Goal: Information Seeking & Learning: Learn about a topic

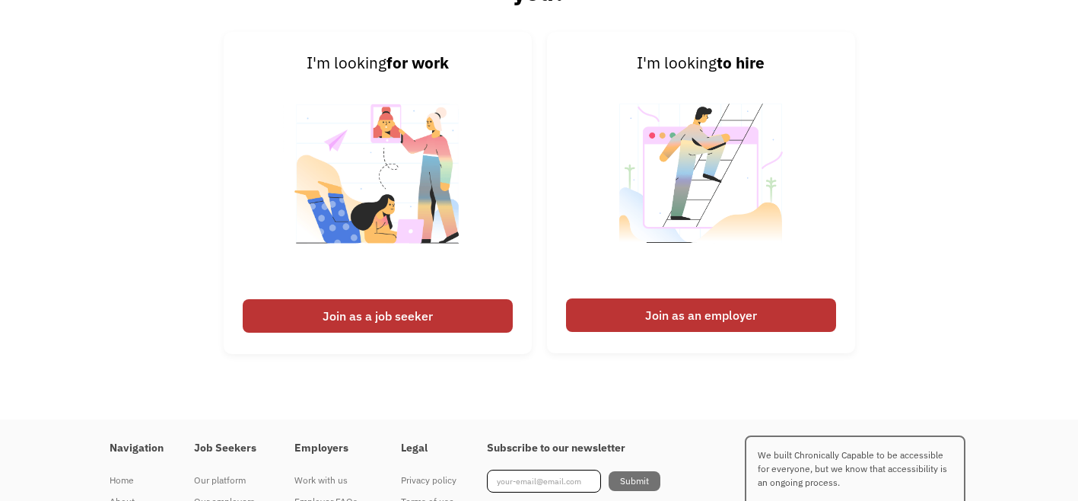
scroll to position [3504, 0]
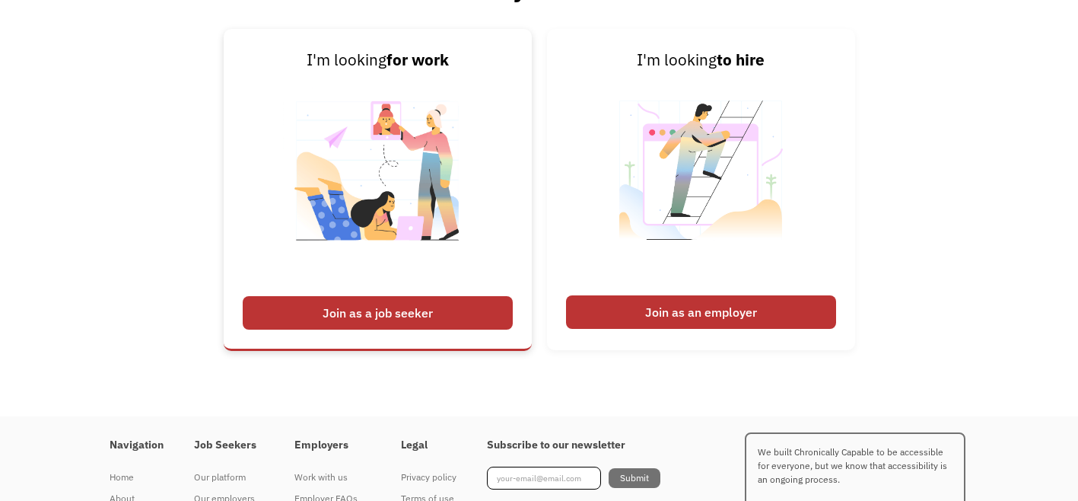
click at [371, 311] on div "Join as a job seeker" at bounding box center [378, 312] width 270 height 33
click at [356, 310] on div "Join as a job seeker" at bounding box center [378, 312] width 270 height 33
click at [384, 307] on div "Join as a job seeker" at bounding box center [378, 312] width 270 height 33
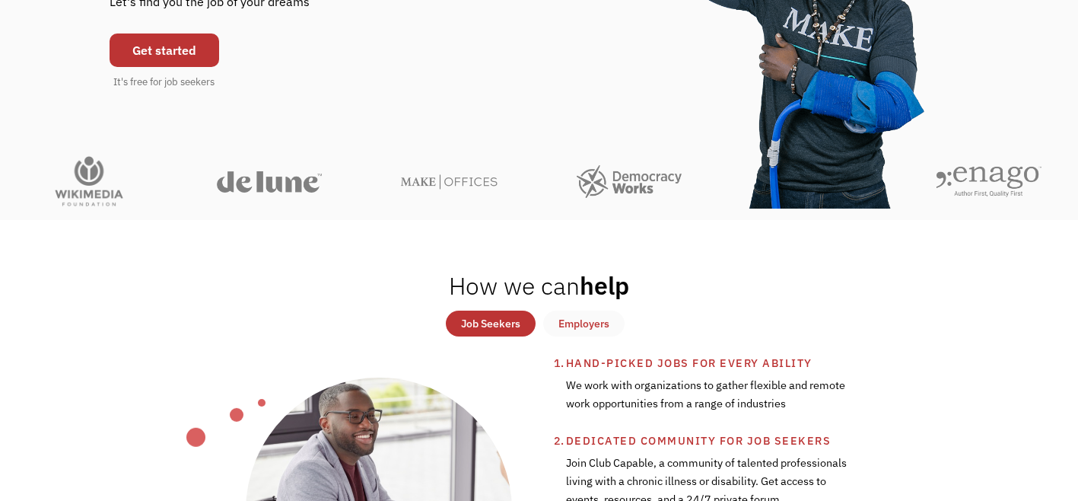
scroll to position [265, 0]
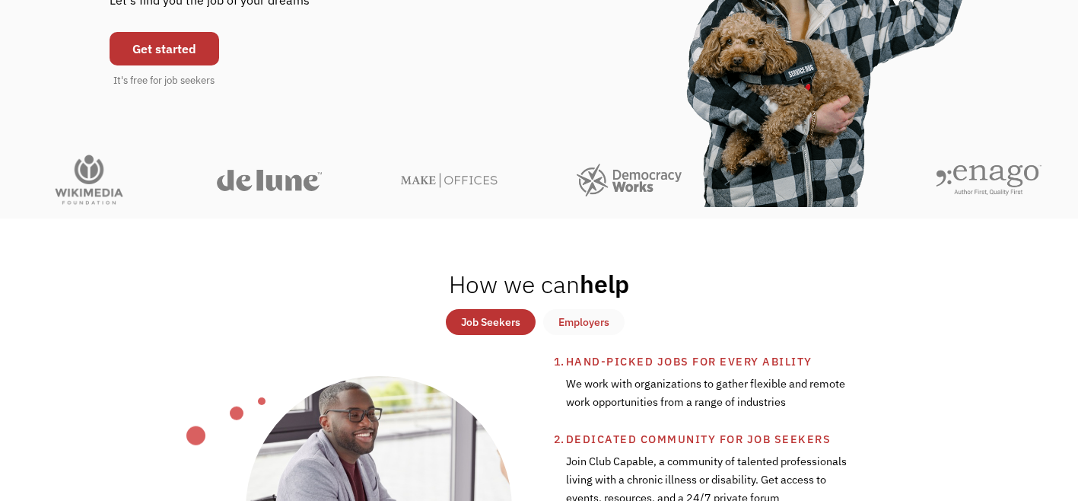
click at [483, 318] on div "Job Seekers" at bounding box center [490, 322] width 59 height 18
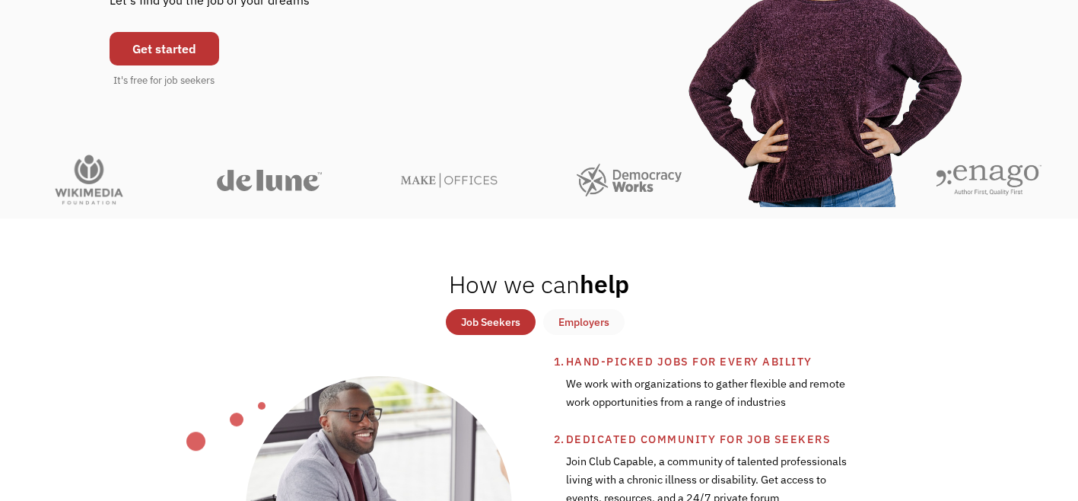
scroll to position [0, 0]
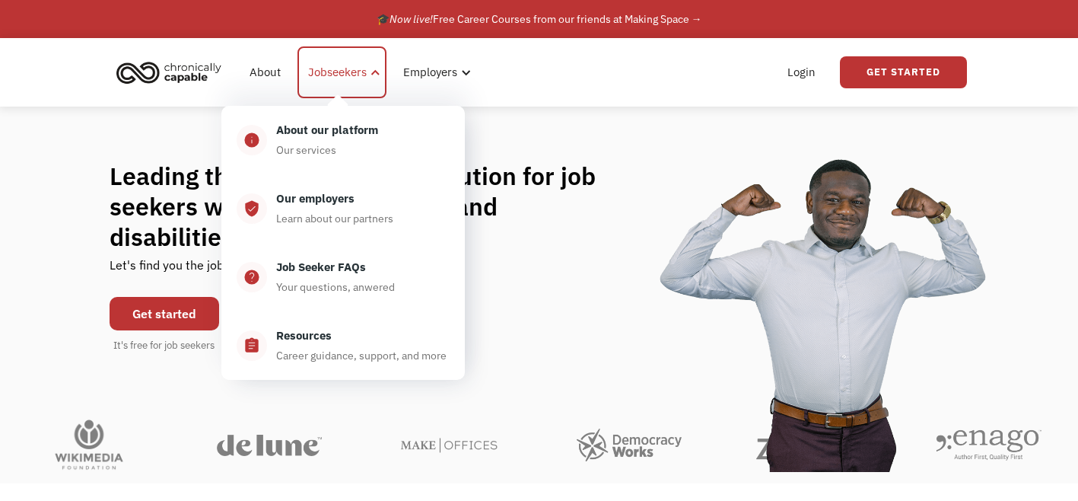
click at [342, 70] on div "Jobseekers" at bounding box center [337, 72] width 59 height 18
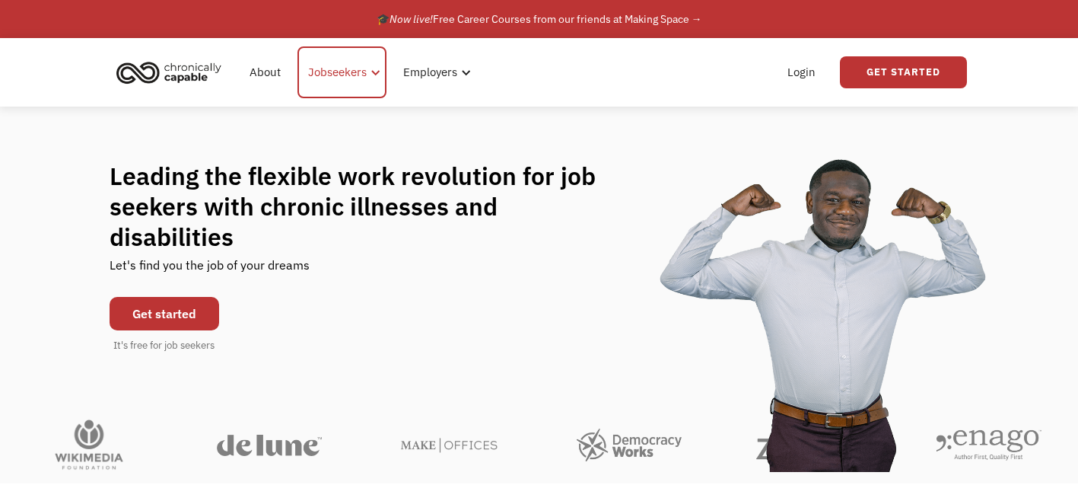
click at [377, 70] on div at bounding box center [375, 72] width 11 height 11
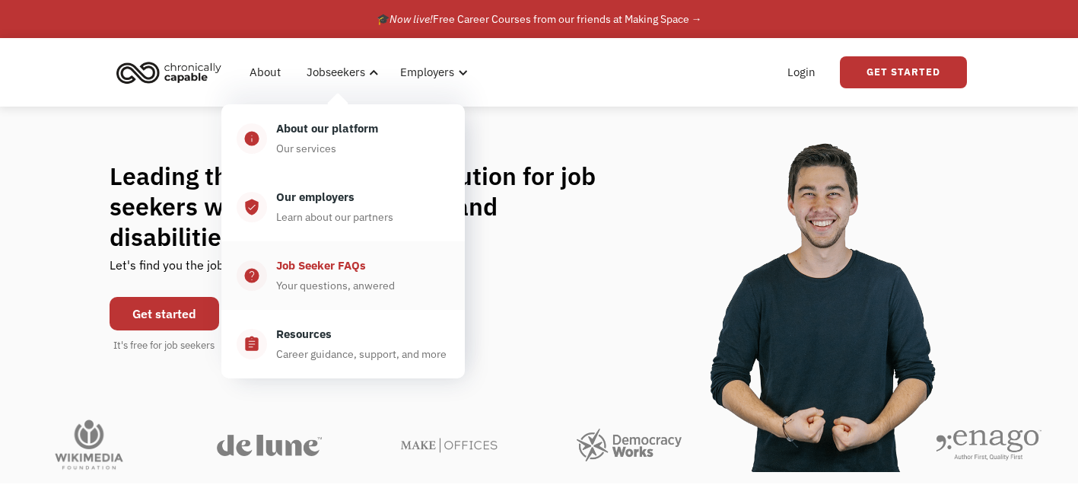
click at [313, 269] on div "Job Seeker FAQs" at bounding box center [321, 265] width 90 height 18
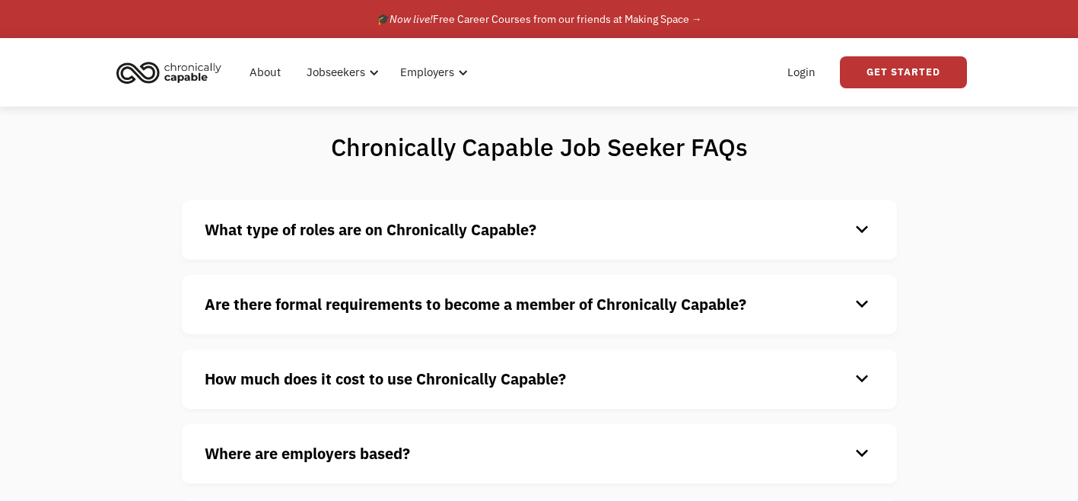
click at [862, 231] on div "keyboard_arrow_down" at bounding box center [862, 229] width 24 height 23
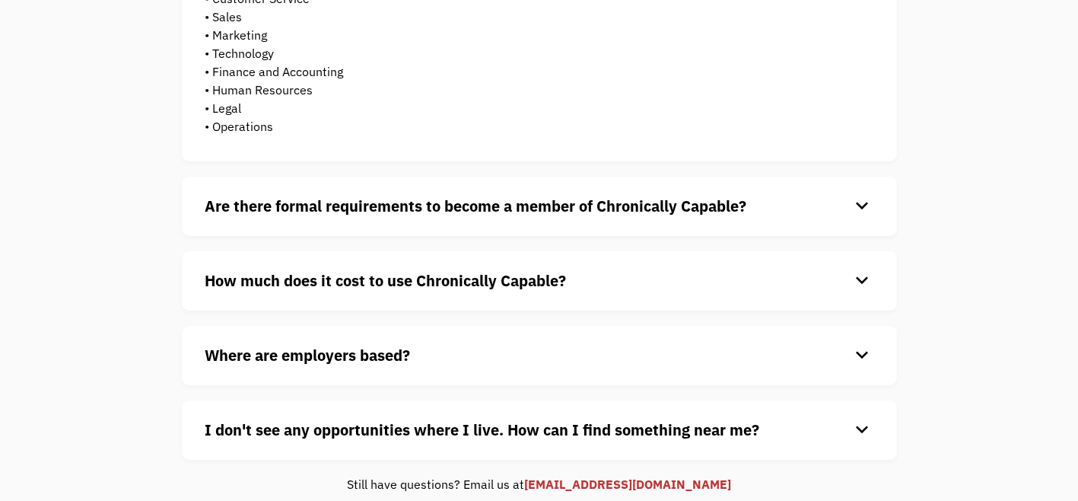
scroll to position [390, 0]
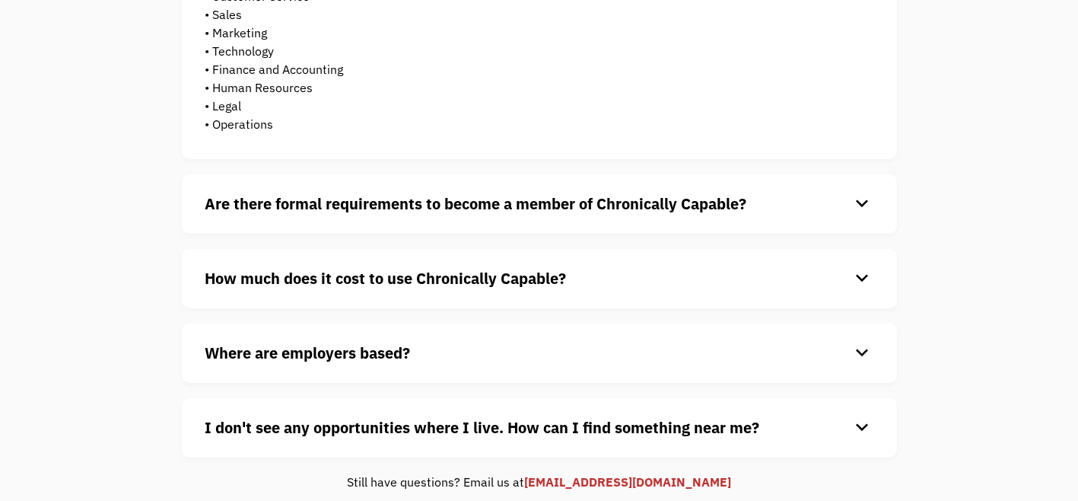
click at [863, 201] on div "keyboard_arrow_down" at bounding box center [862, 204] width 24 height 23
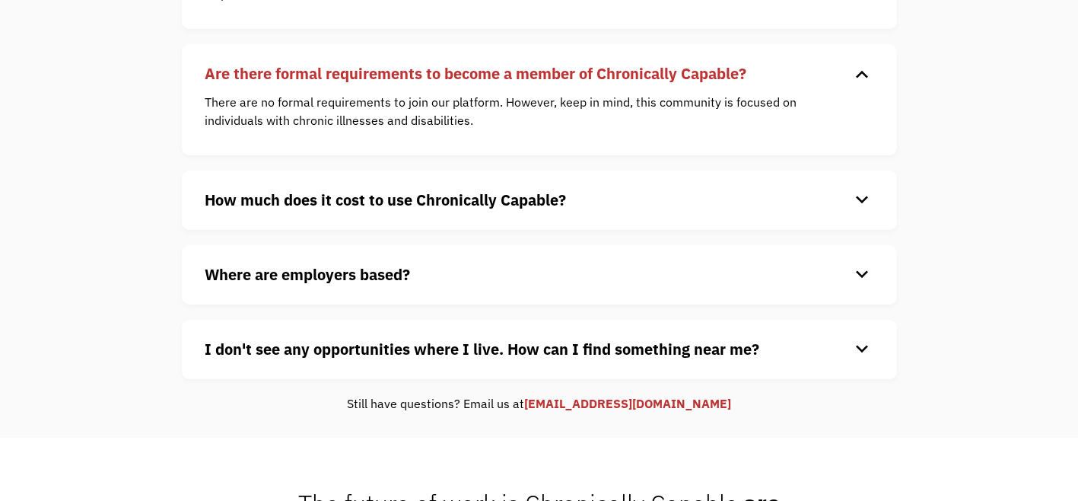
scroll to position [527, 0]
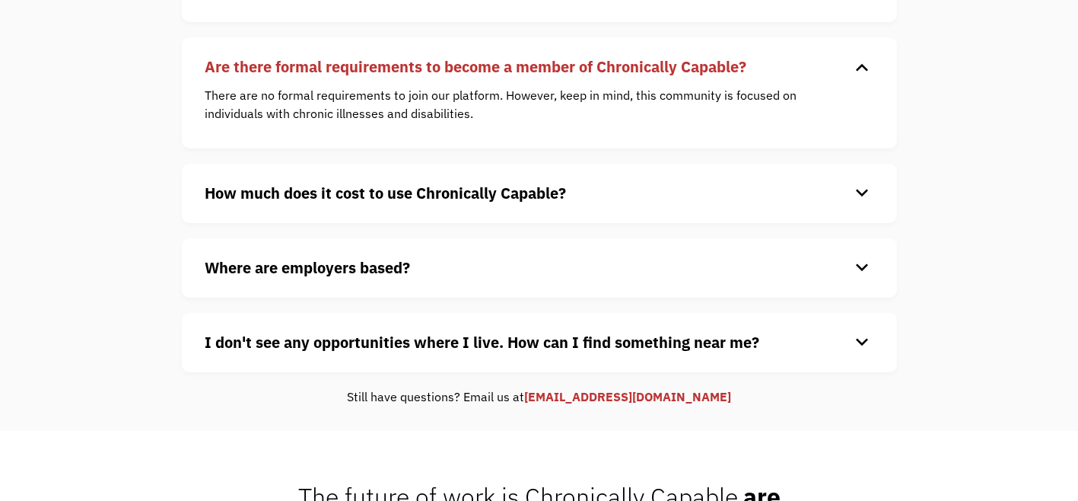
click at [862, 196] on div "keyboard_arrow_down" at bounding box center [862, 193] width 24 height 23
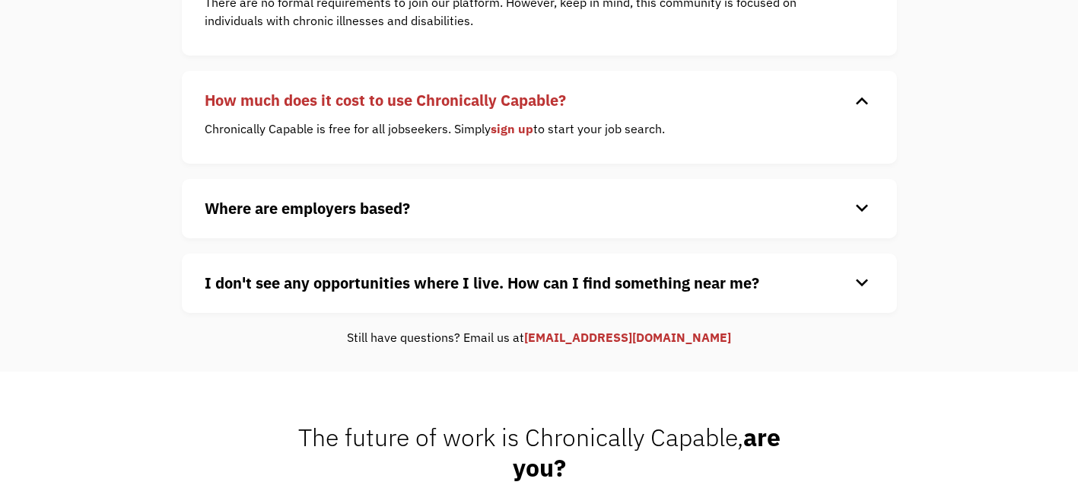
scroll to position [620, 0]
click at [862, 209] on div "keyboard_arrow_down" at bounding box center [862, 207] width 24 height 23
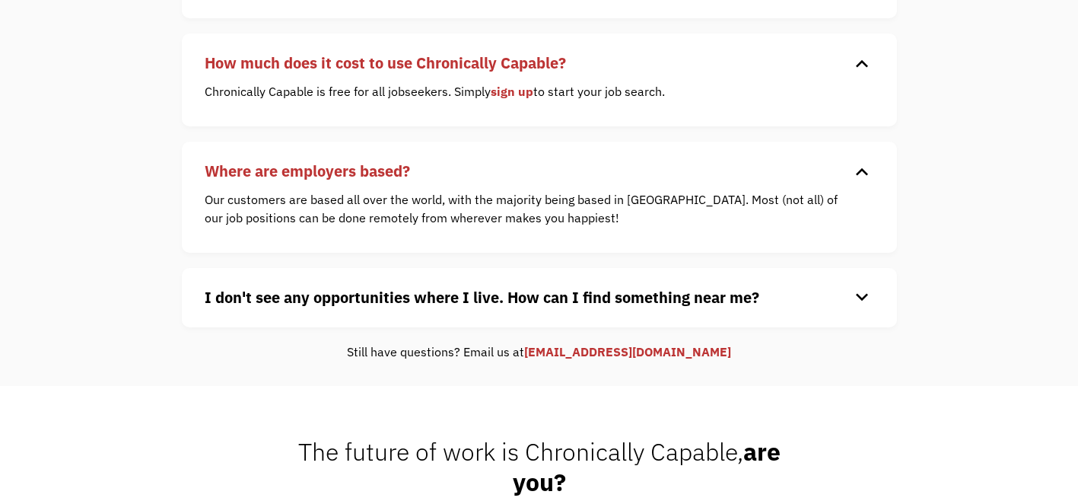
scroll to position [658, 0]
click at [858, 294] on div "keyboard_arrow_down" at bounding box center [862, 296] width 24 height 23
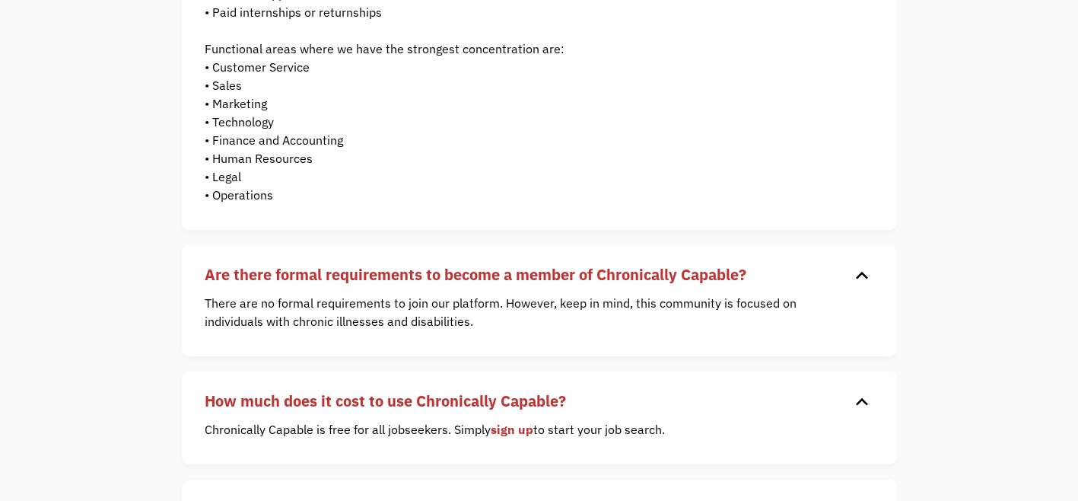
scroll to position [0, 0]
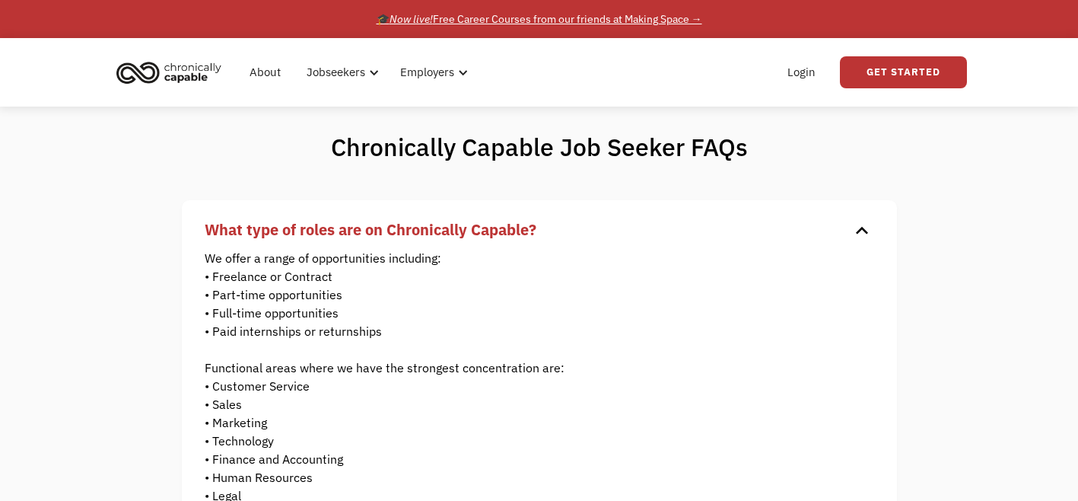
click at [670, 20] on div "🎓 Now live! Free Career Courses from our friends at Making Space →" at bounding box center [540, 19] width 326 height 18
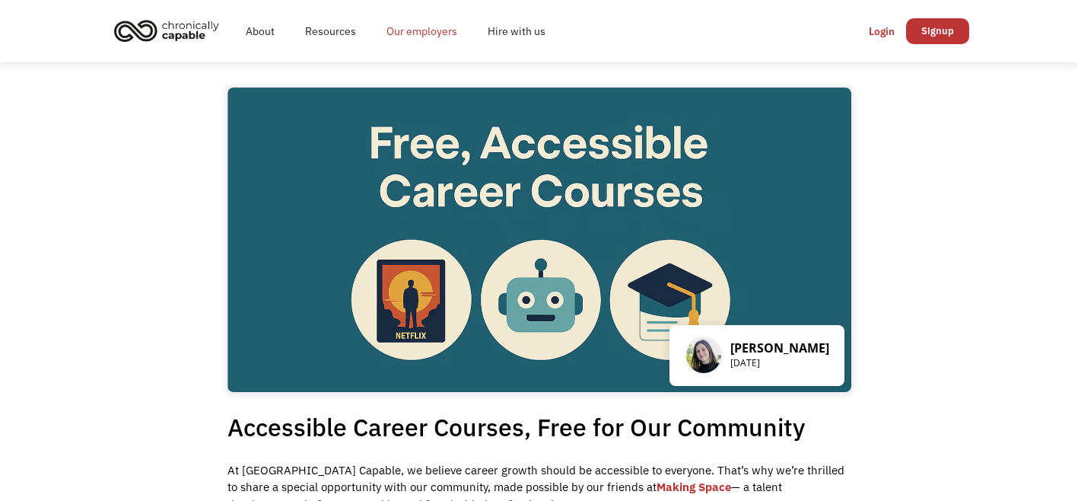
click at [422, 30] on link "Our employers" at bounding box center [421, 31] width 101 height 49
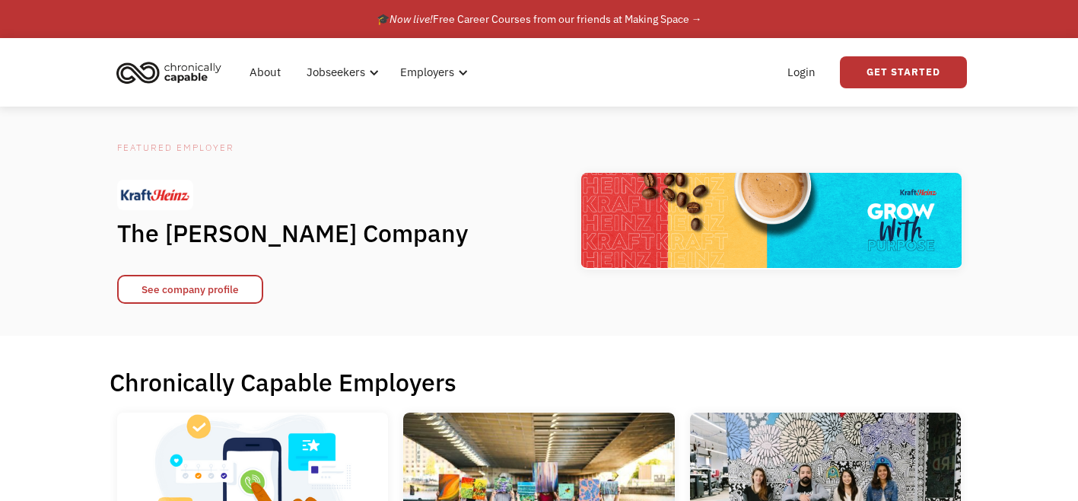
click at [180, 78] on img "home" at bounding box center [169, 72] width 114 height 33
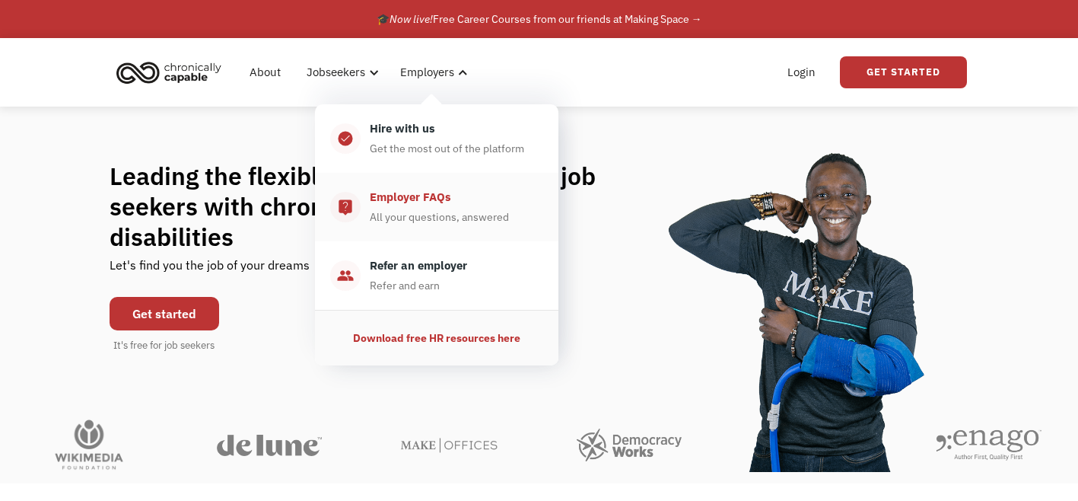
click at [444, 193] on div "Employer FAQs" at bounding box center [410, 197] width 81 height 18
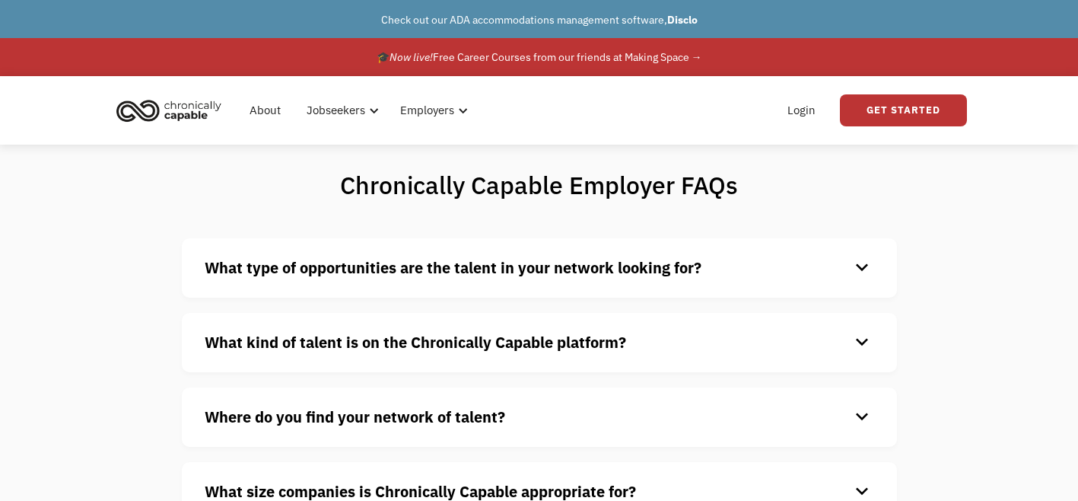
click at [866, 265] on div "keyboard_arrow_down" at bounding box center [862, 267] width 24 height 23
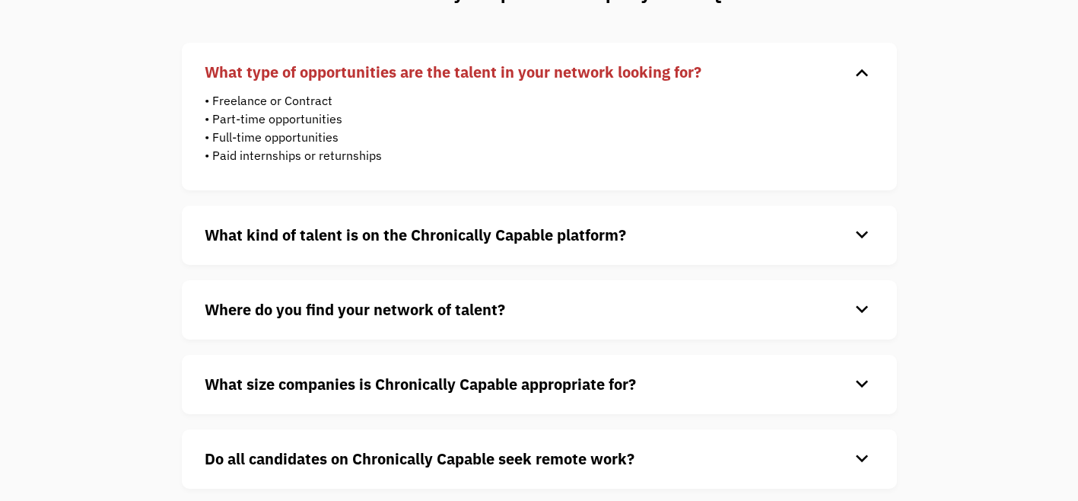
scroll to position [200, 0]
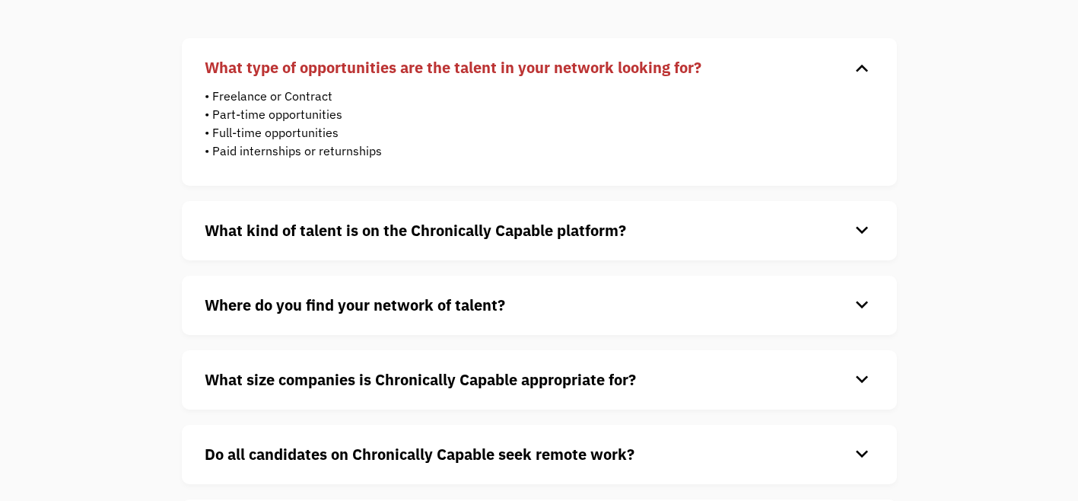
click at [858, 230] on div "keyboard_arrow_down" at bounding box center [862, 230] width 24 height 23
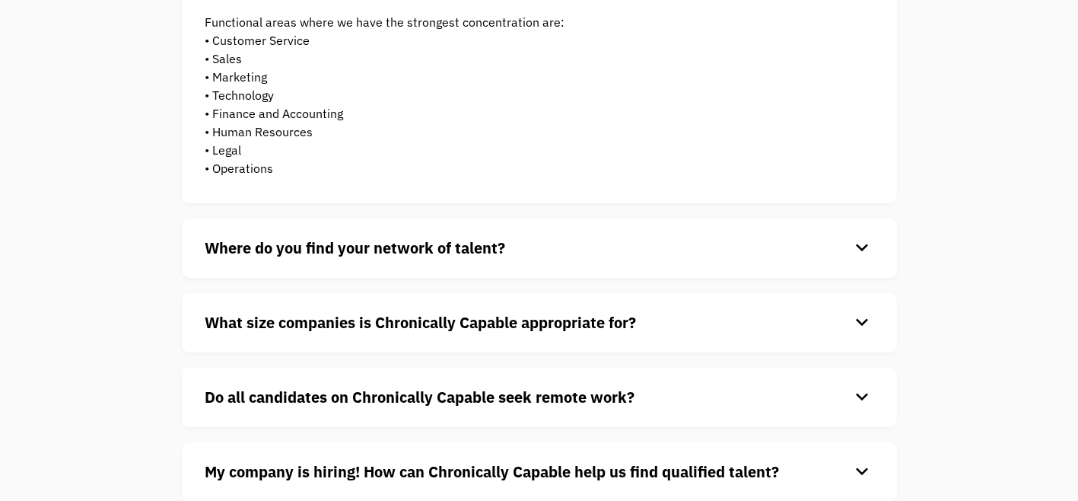
scroll to position [531, 0]
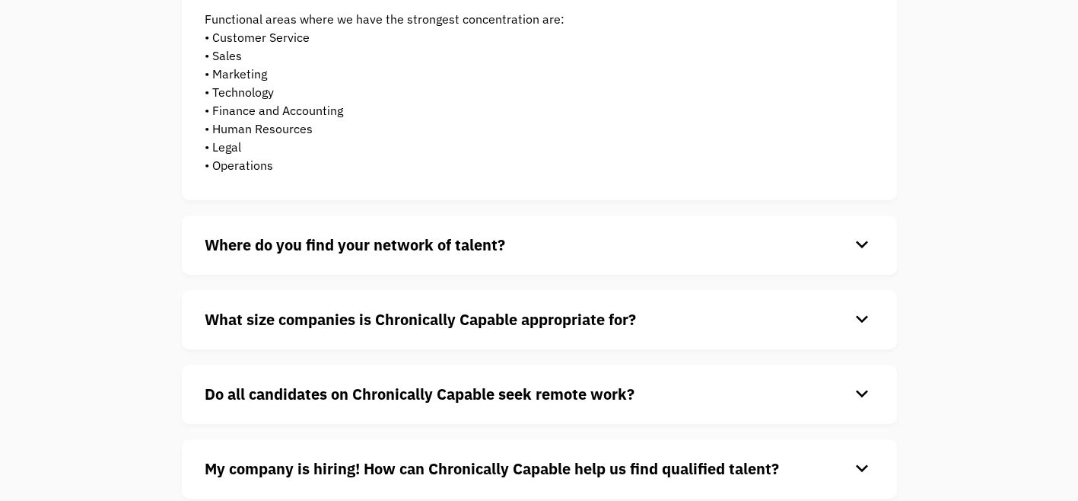
click at [865, 242] on div "keyboard_arrow_down" at bounding box center [862, 245] width 24 height 23
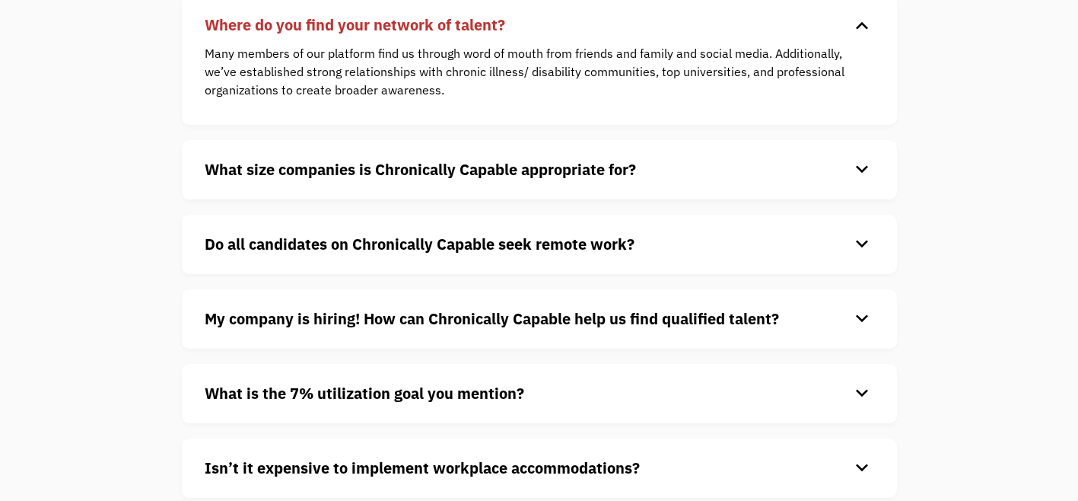
scroll to position [755, 0]
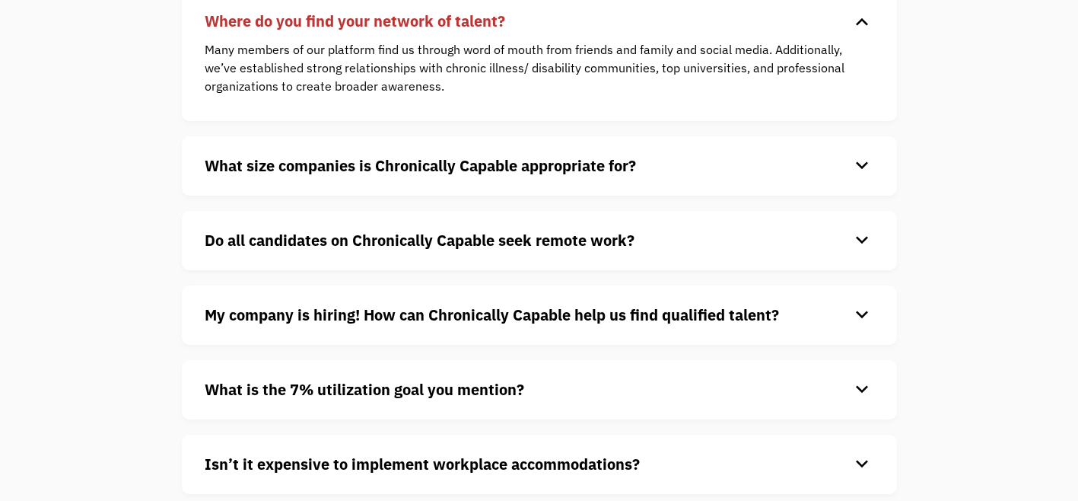
click at [862, 164] on div "keyboard_arrow_down" at bounding box center [862, 165] width 24 height 23
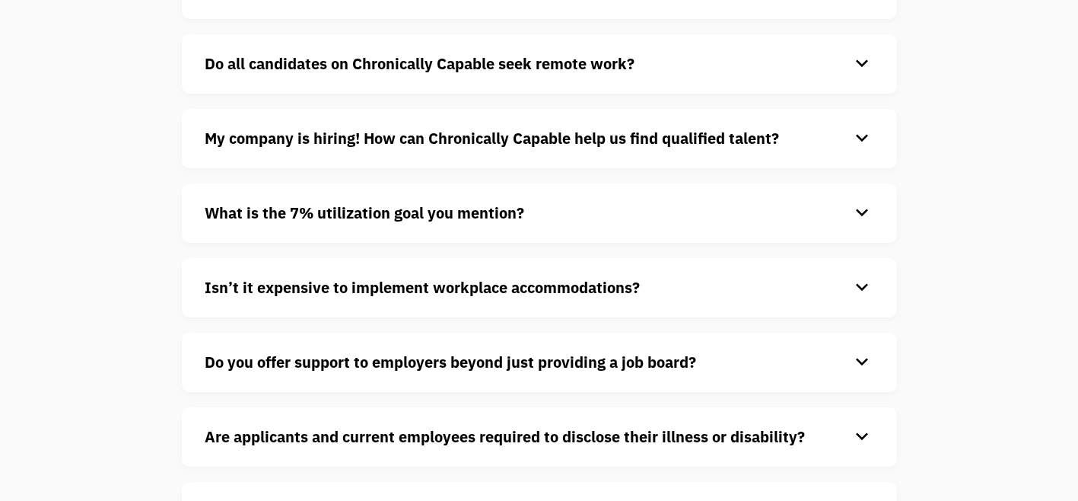
scroll to position [989, 0]
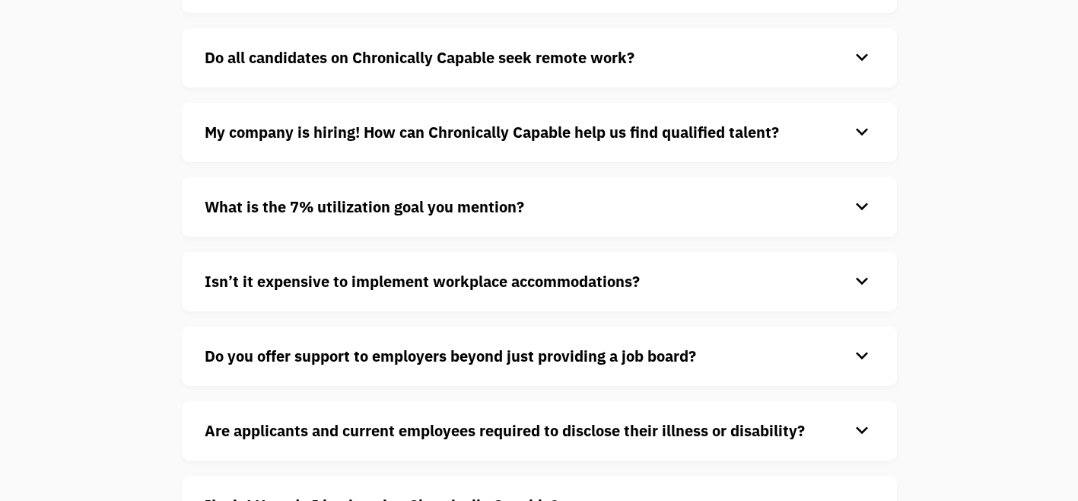
click at [860, 54] on div "keyboard_arrow_down" at bounding box center [862, 57] width 24 height 23
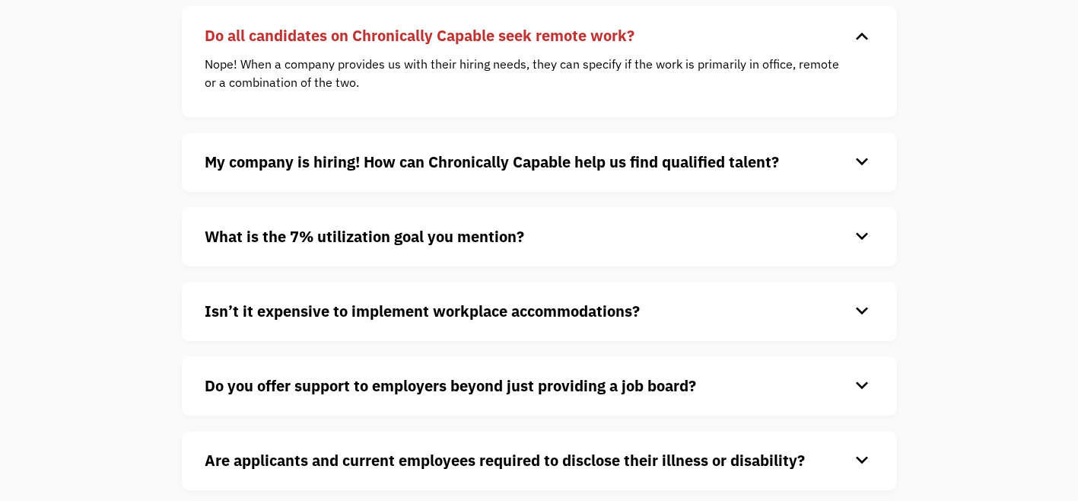
scroll to position [1015, 0]
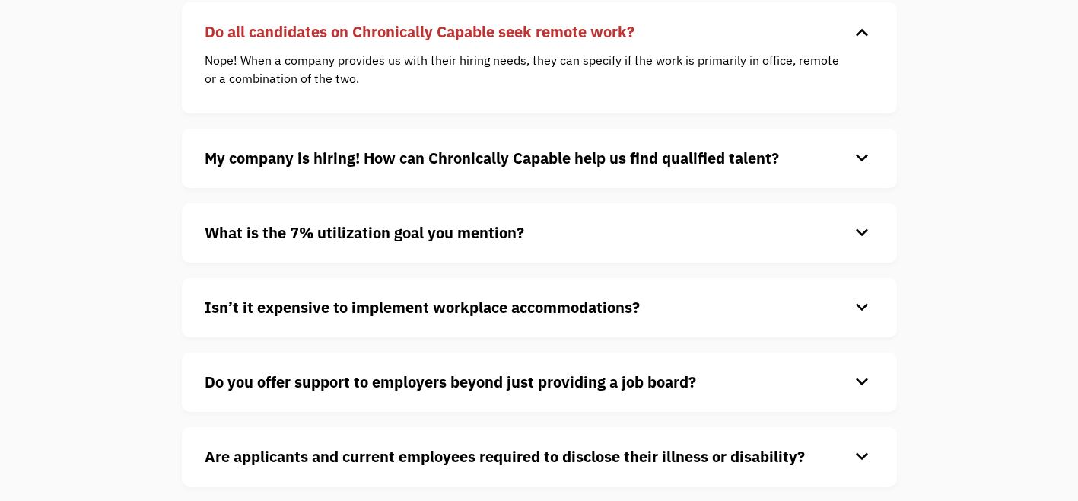
click at [861, 158] on div "keyboard_arrow_down" at bounding box center [862, 158] width 24 height 23
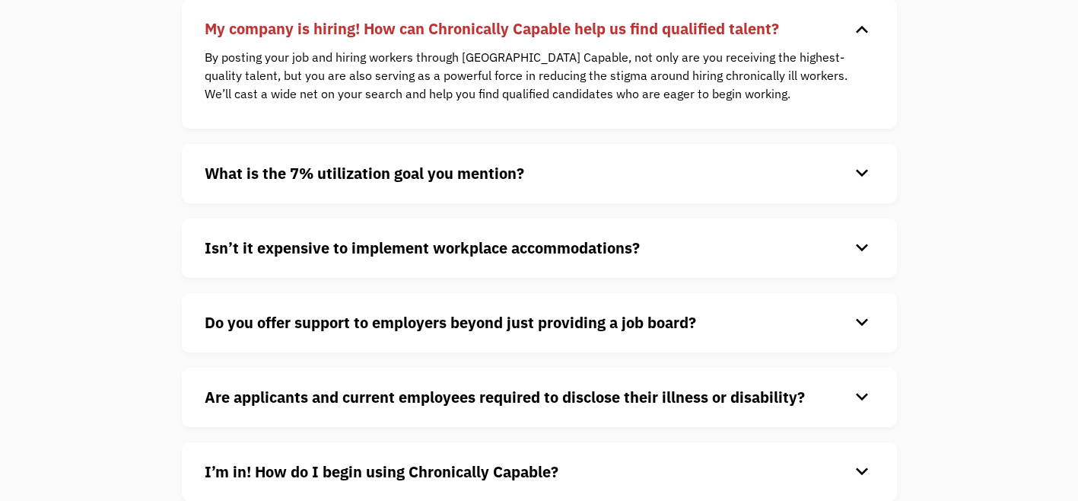
scroll to position [1164, 0]
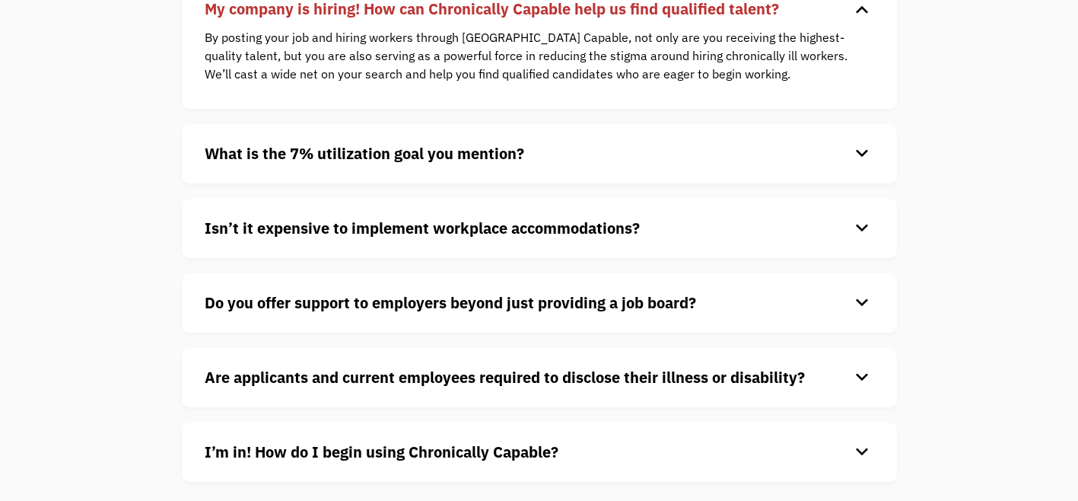
click at [859, 21] on div "keyboard_arrow_down" at bounding box center [862, 9] width 24 height 23
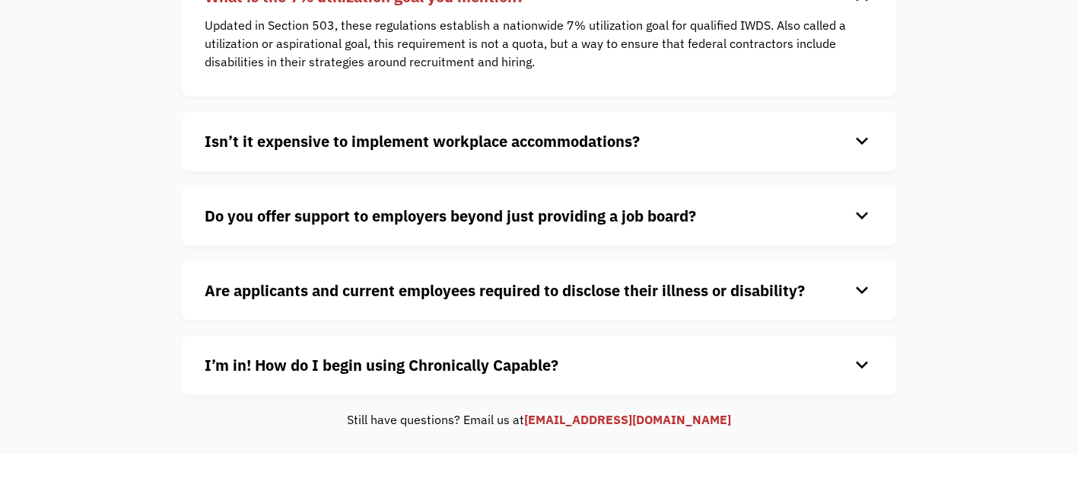
scroll to position [1327, 0]
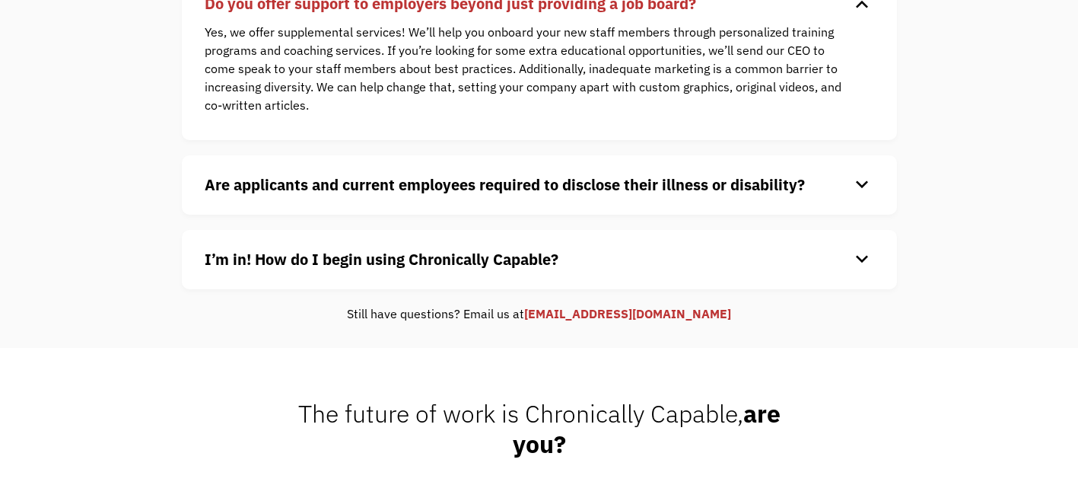
scroll to position [1533, 0]
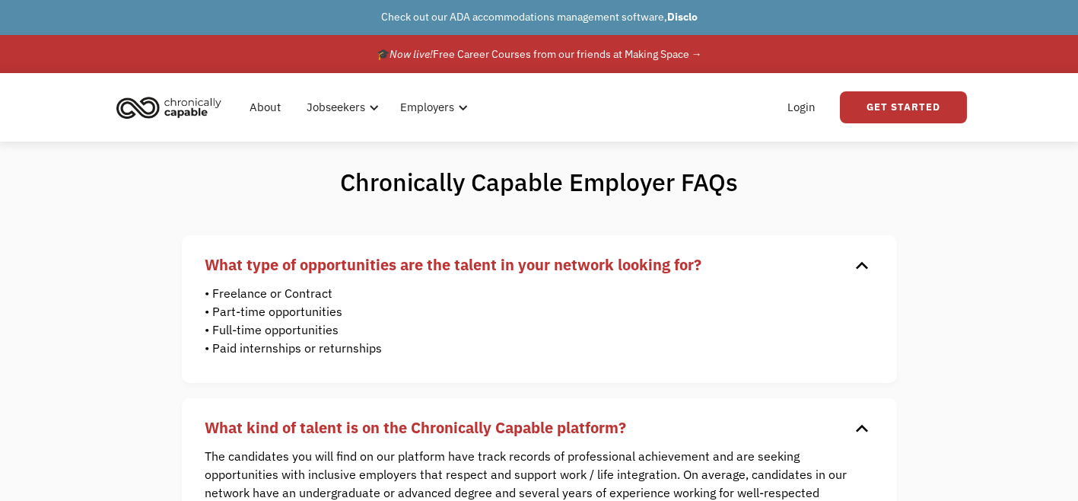
scroll to position [0, 0]
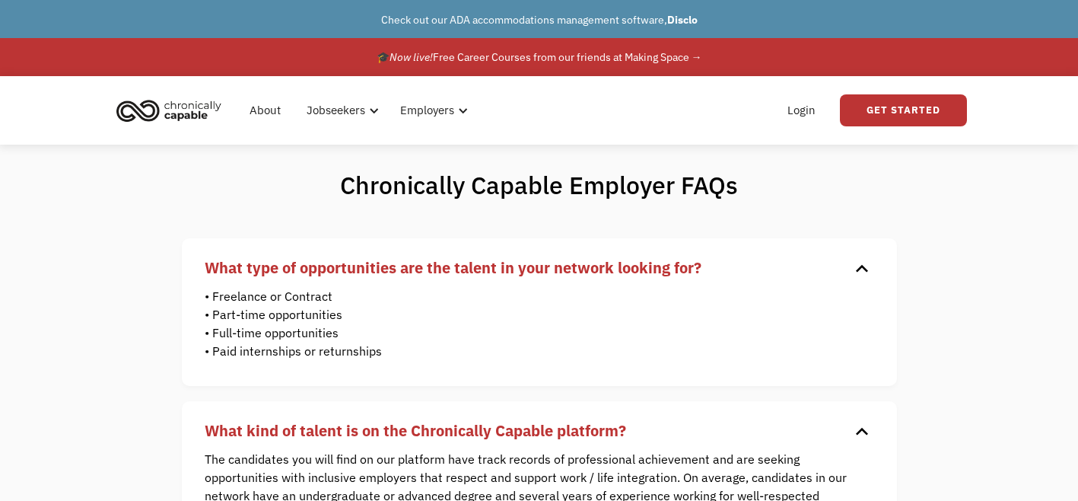
click at [166, 110] on img "home" at bounding box center [169, 110] width 114 height 33
